Goal: Information Seeking & Learning: Check status

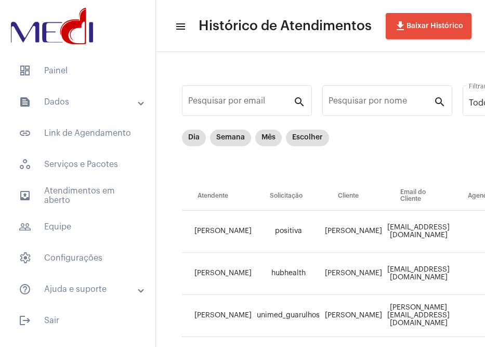
scroll to position [0, 464]
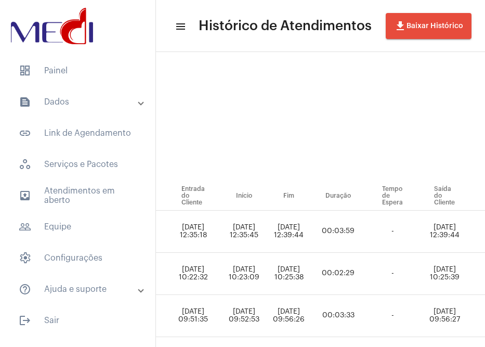
click at [75, 95] on mat-expansion-panel-header "text_snippet_outlined Dados" at bounding box center [80, 101] width 149 height 25
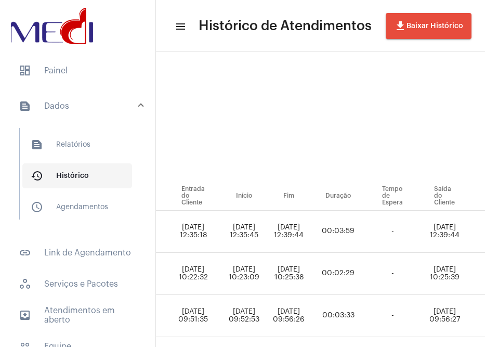
click at [75, 167] on span "history_outlined Histórico" at bounding box center [77, 175] width 110 height 25
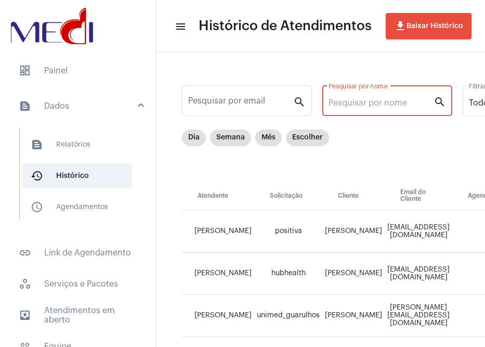
click at [361, 107] on input "Pesquisar por nome" at bounding box center [381, 102] width 105 height 9
paste input "celia gomes de pinho"
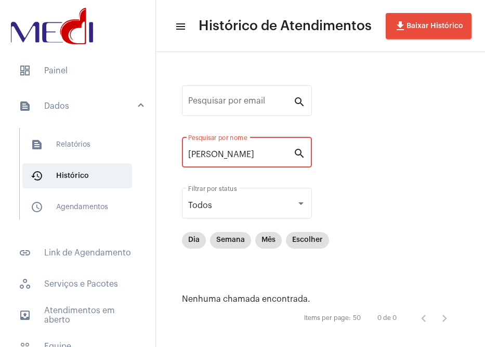
drag, startPoint x: 210, startPoint y: 154, endPoint x: 318, endPoint y: 156, distance: 108.1
click at [318, 156] on div "Pesquisar por email search celia gomes de pinho Pesquisar por nome search Todos…" at bounding box center [320, 205] width 308 height 286
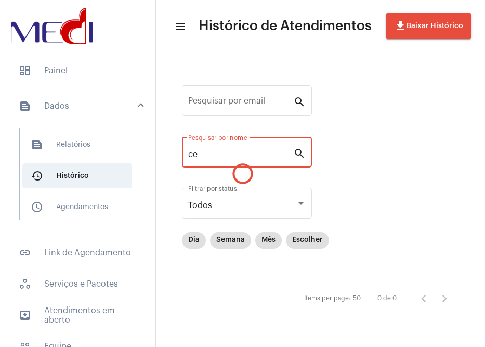
type input "c"
type input "s"
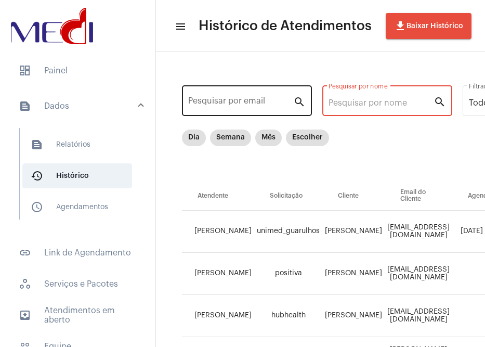
click at [234, 95] on div "Pesquisar por email" at bounding box center [240, 99] width 105 height 33
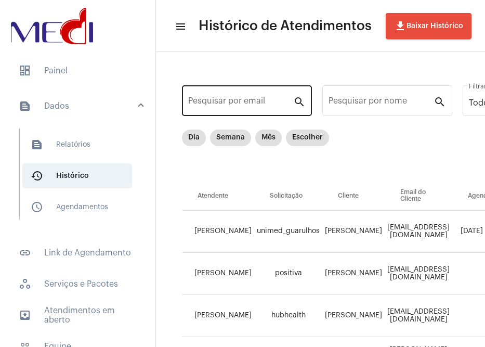
click at [234, 95] on div "Pesquisar por email" at bounding box center [240, 99] width 105 height 33
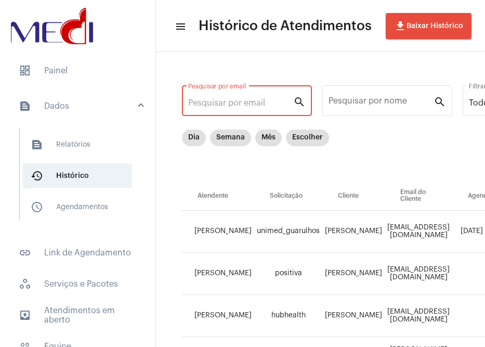
paste input "pinhocg@gmail.com"
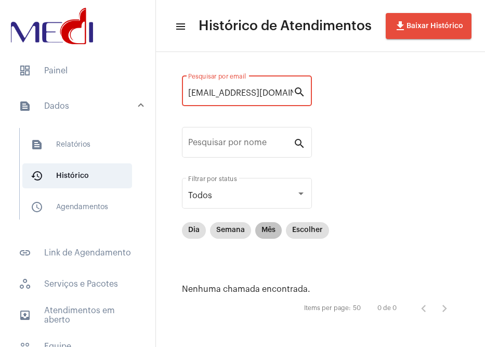
scroll to position [12, 0]
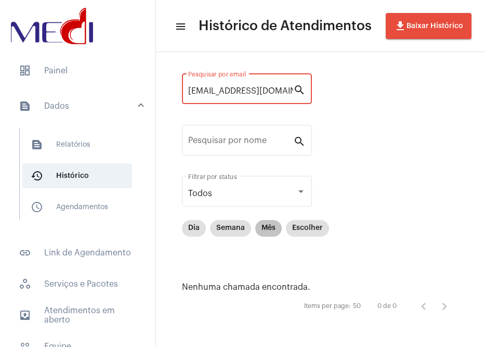
type input "pinhocg@gmail.com"
click at [259, 233] on mat-chip "Mês" at bounding box center [268, 228] width 27 height 17
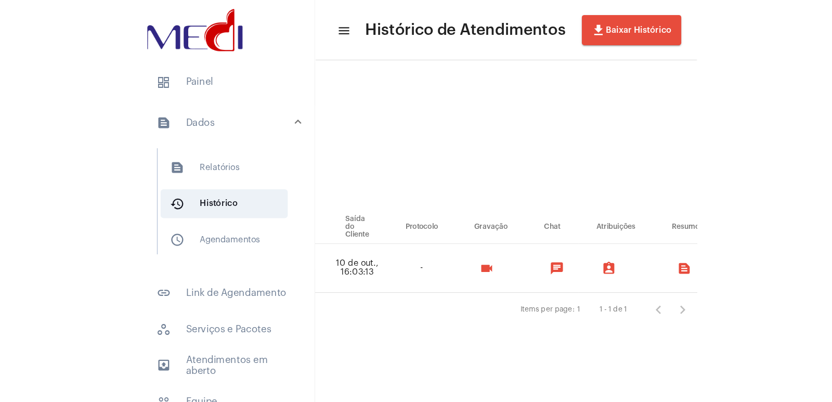
scroll to position [0, 720]
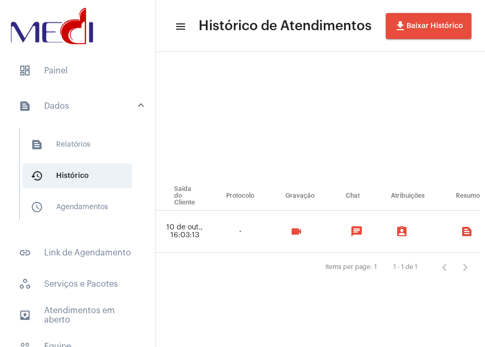
click at [290, 237] on mat-icon "videocam" at bounding box center [296, 231] width 12 height 12
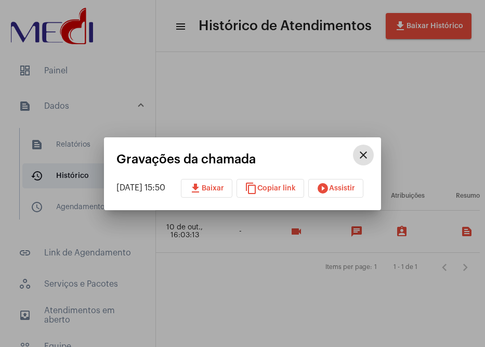
click at [355, 182] on button "play_circle_filled Assistir" at bounding box center [335, 188] width 55 height 19
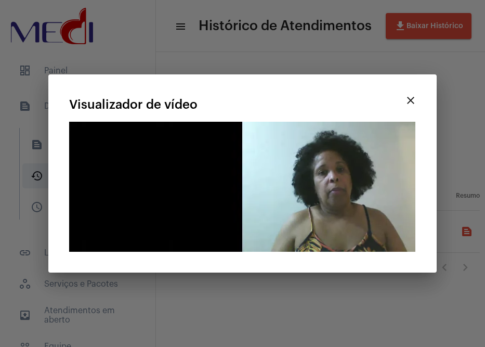
drag, startPoint x: 218, startPoint y: 145, endPoint x: 426, endPoint y: 190, distance: 212.8
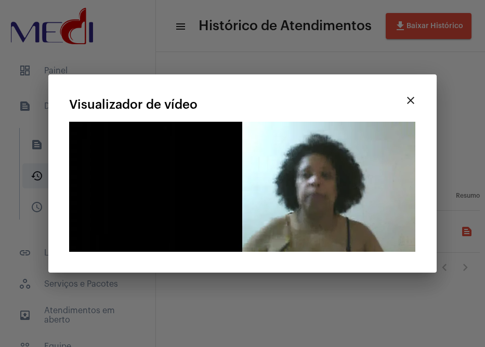
click at [81, 239] on video "Seu navegador não suporta a reprodução deste vídeo." at bounding box center [242, 187] width 346 height 130
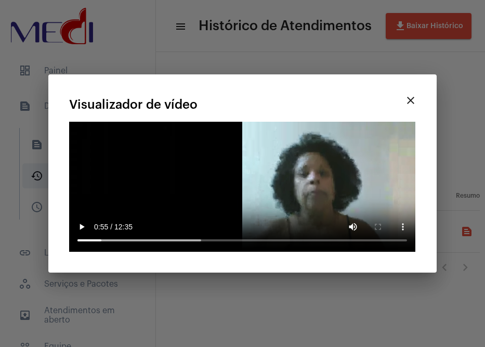
click at [334, 173] on video "Seu navegador não suporta a reprodução deste vídeo." at bounding box center [242, 187] width 346 height 130
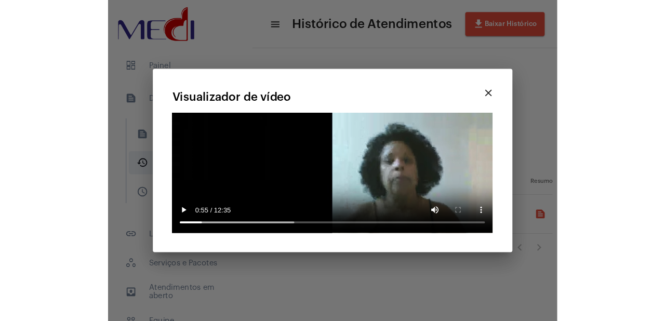
scroll to position [0, 384]
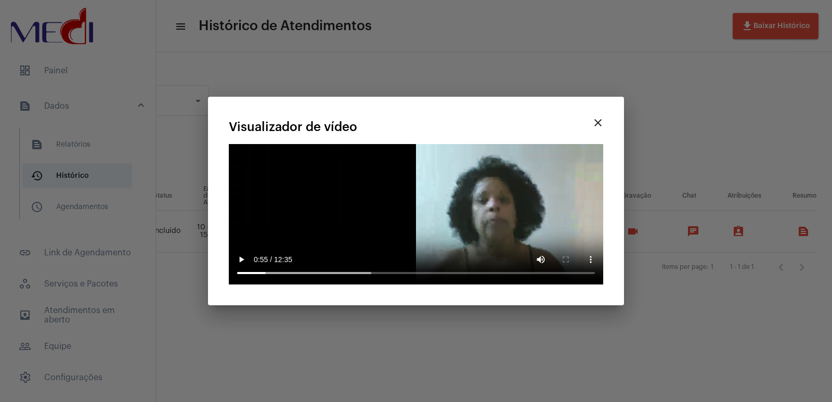
click at [435, 289] on div at bounding box center [416, 201] width 832 height 402
click at [482, 166] on video "Seu navegador não suporta a reprodução deste vídeo." at bounding box center [416, 214] width 374 height 140
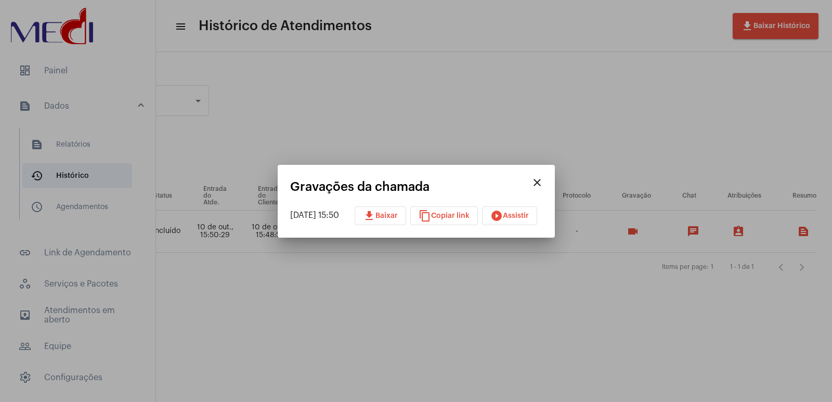
click at [484, 218] on span "play_circle_filled Assistir" at bounding box center [509, 215] width 38 height 7
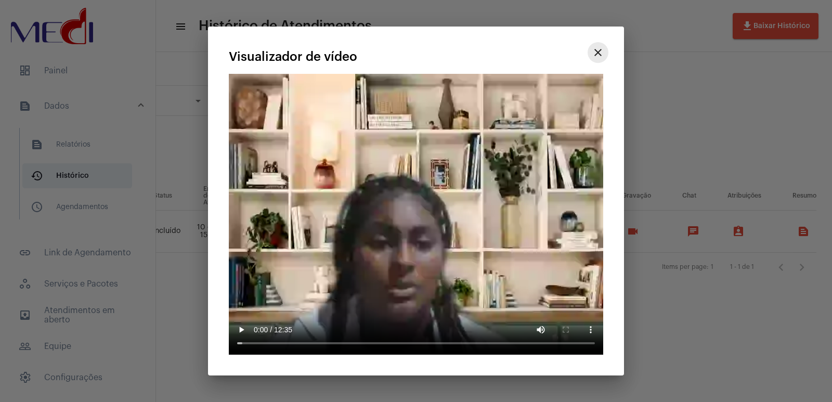
click at [484, 55] on button "close" at bounding box center [597, 52] width 21 height 21
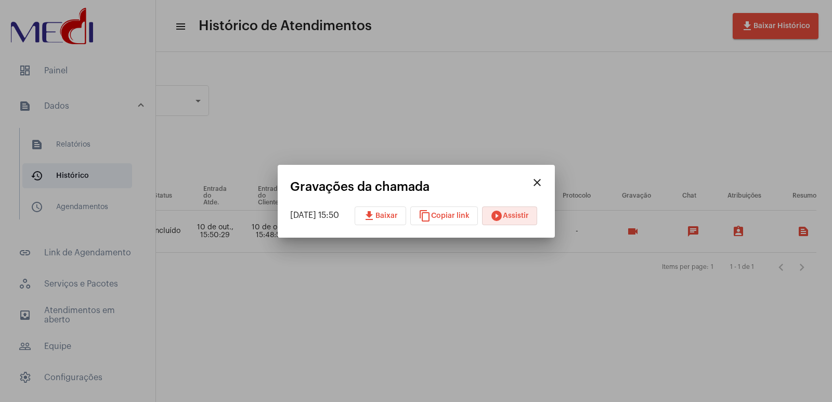
click at [484, 180] on mat-icon "close" at bounding box center [537, 182] width 12 height 12
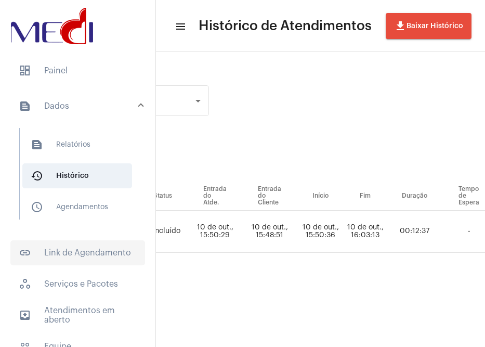
click at [86, 256] on span "link_outlined Link de Agendamento" at bounding box center [77, 252] width 135 height 25
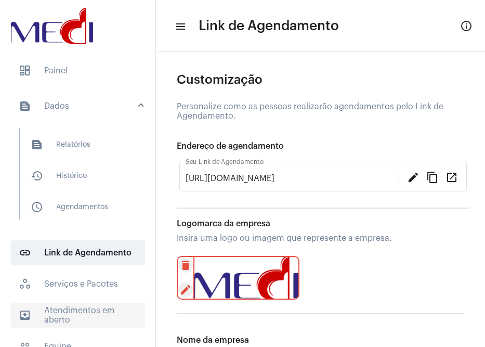
click at [76, 312] on span "outbox_outline Atendimentos em aberto" at bounding box center [77, 315] width 135 height 25
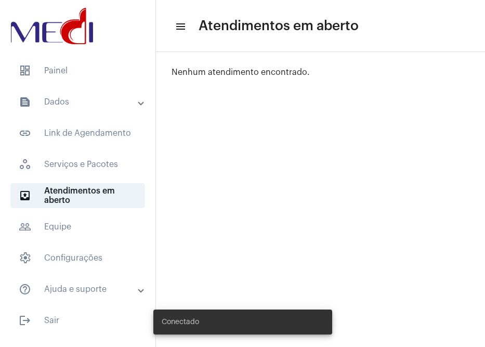
click at [98, 96] on mat-panel-title "text_snippet_outlined Dados" at bounding box center [79, 102] width 120 height 12
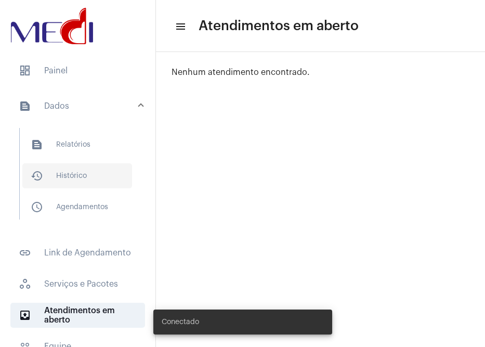
click at [67, 165] on span "history_outlined Histórico" at bounding box center [77, 175] width 110 height 25
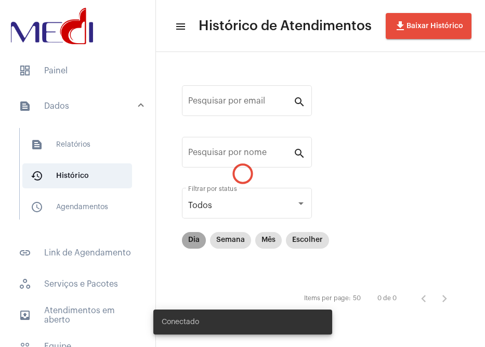
click at [184, 241] on mat-chip "Dia" at bounding box center [194, 240] width 24 height 17
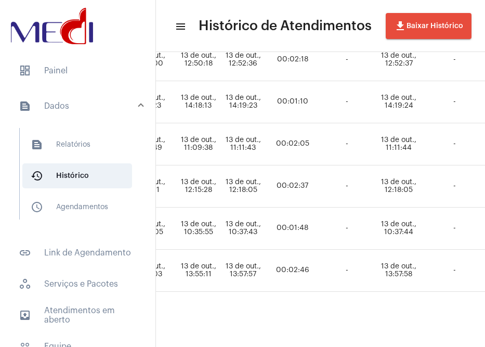
scroll to position [769, 786]
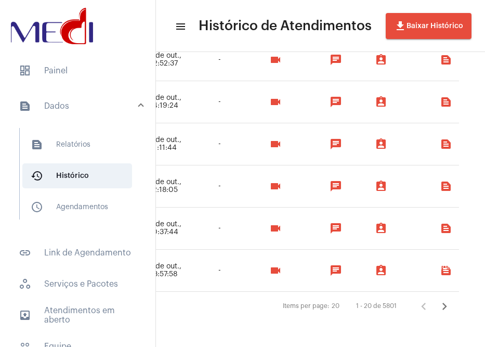
click at [439, 299] on icon "Próxima página" at bounding box center [444, 306] width 15 height 15
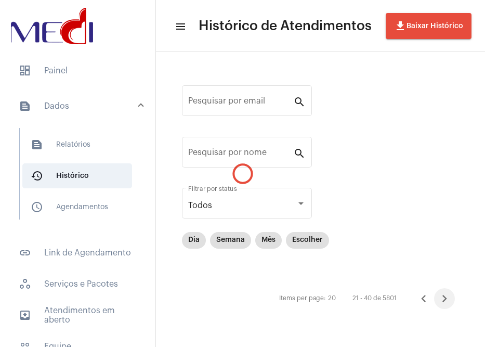
scroll to position [0, 0]
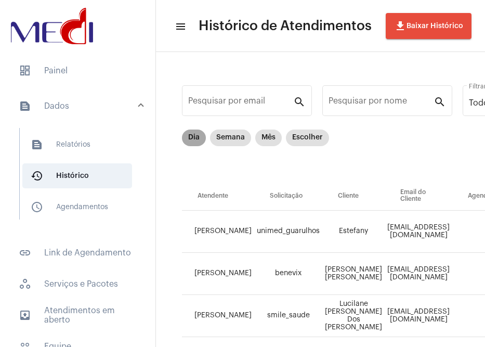
click at [189, 142] on mat-chip "Dia" at bounding box center [194, 137] width 24 height 17
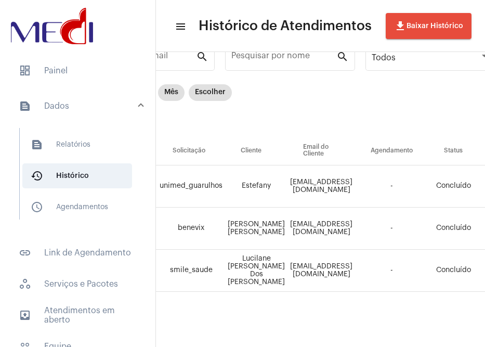
scroll to position [53, 766]
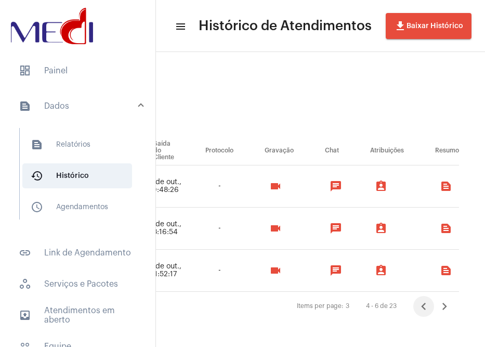
click at [416, 299] on icon "Página anterior" at bounding box center [423, 306] width 15 height 15
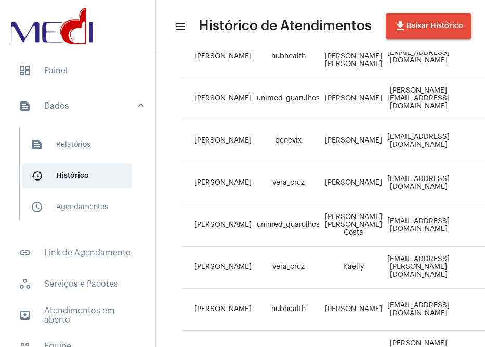
scroll to position [0, 0]
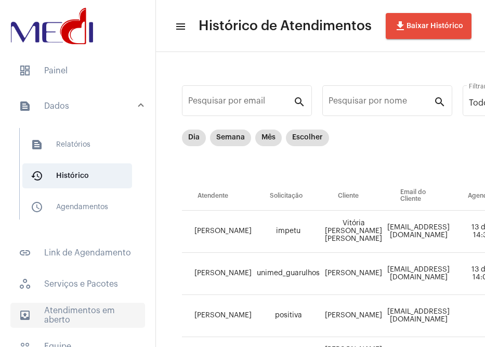
click at [69, 308] on span "outbox_outline Atendimentos em aberto" at bounding box center [77, 315] width 135 height 25
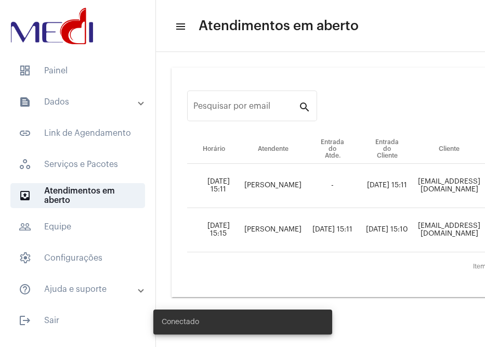
drag, startPoint x: 321, startPoint y: 342, endPoint x: 385, endPoint y: 341, distance: 63.4
click at [397, 340] on body "dashboard Painel text_snippet_outlined Dados text_snippet_outlined Relatórios h…" at bounding box center [242, 173] width 485 height 347
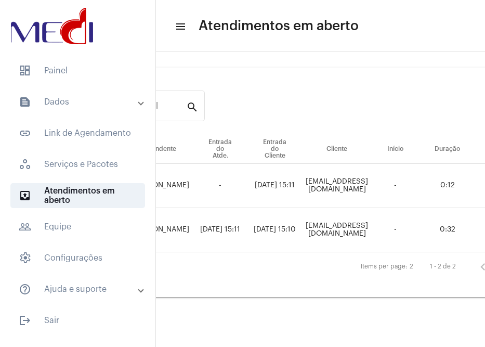
scroll to position [0, 180]
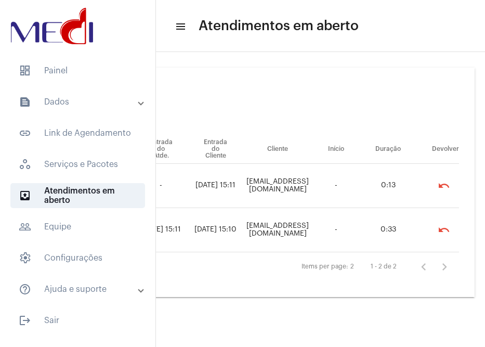
click at [280, 192] on td "[EMAIL_ADDRESS][DOMAIN_NAME]" at bounding box center [278, 186] width 70 height 44
copy td "[EMAIL_ADDRESS][DOMAIN_NAME]"
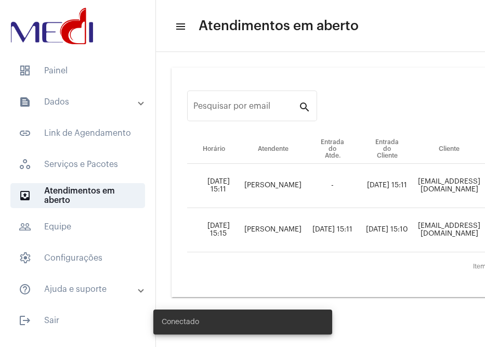
drag, startPoint x: 339, startPoint y: 343, endPoint x: 397, endPoint y: 340, distance: 58.3
click at [397, 340] on body "dashboard Painel text_snippet_outlined Dados text_snippet_outlined Relatórios h…" at bounding box center [242, 173] width 485 height 347
click at [335, 344] on div "Conectado" at bounding box center [243, 322] width 204 height 50
click at [344, 333] on div "Conectado" at bounding box center [243, 322] width 204 height 50
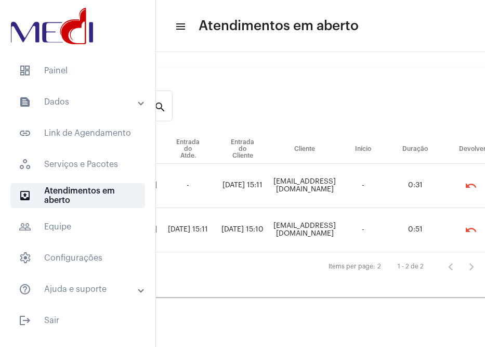
scroll to position [0, 107]
